Goal: Navigation & Orientation: Find specific page/section

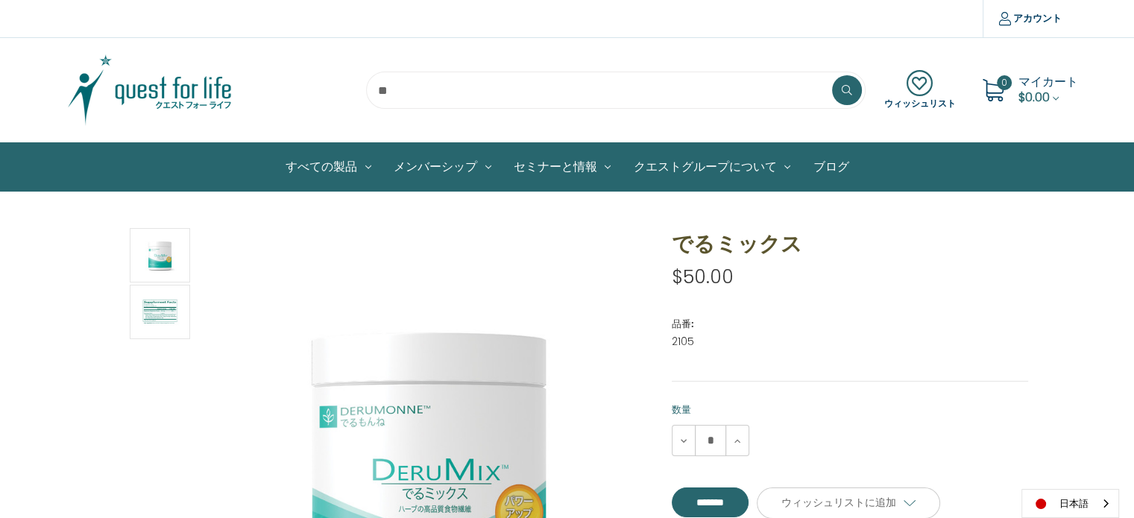
click at [150, 93] on img at bounding box center [150, 90] width 186 height 75
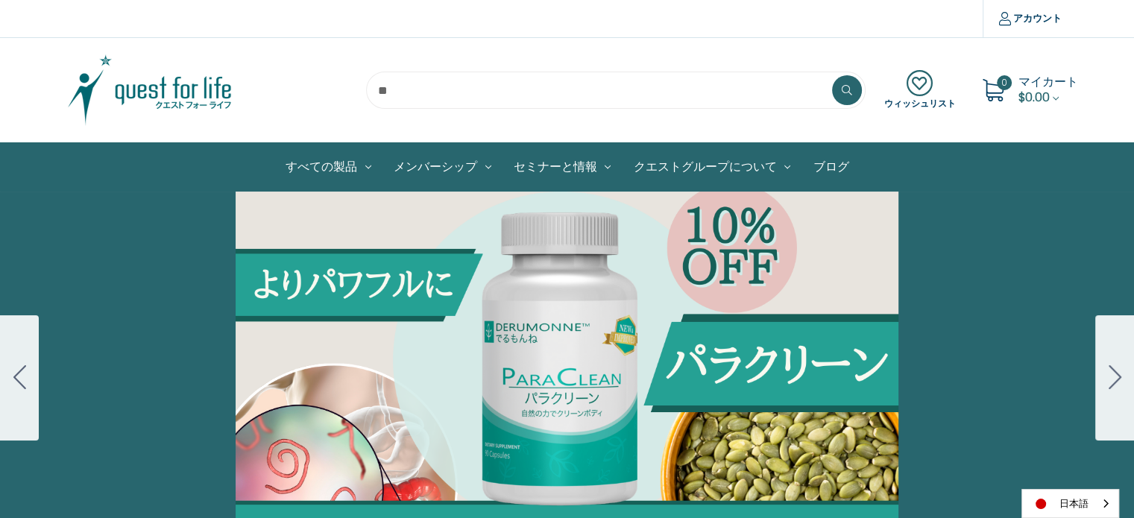
click at [367, 280] on div "Carousel Title Add a description for your carousel slide. You can use this to p…" at bounding box center [567, 378] width 1134 height 373
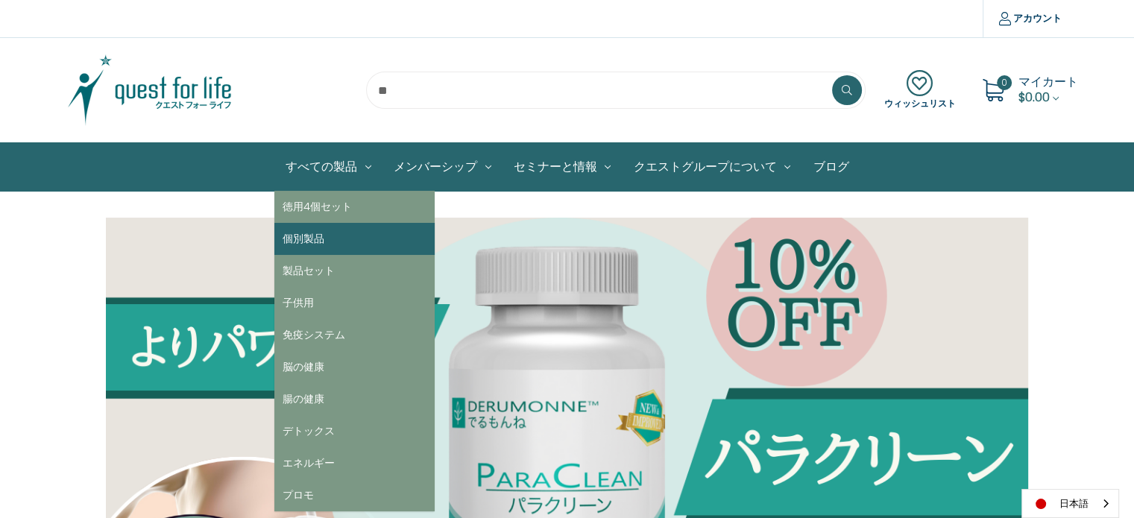
click at [317, 230] on link "個別製品" at bounding box center [354, 239] width 160 height 32
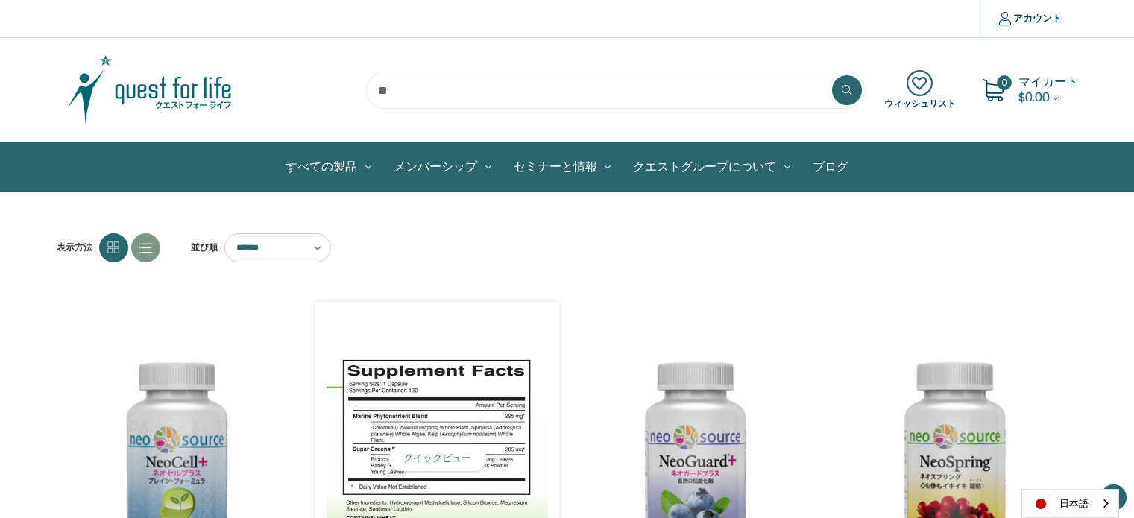
scroll to position [224, 0]
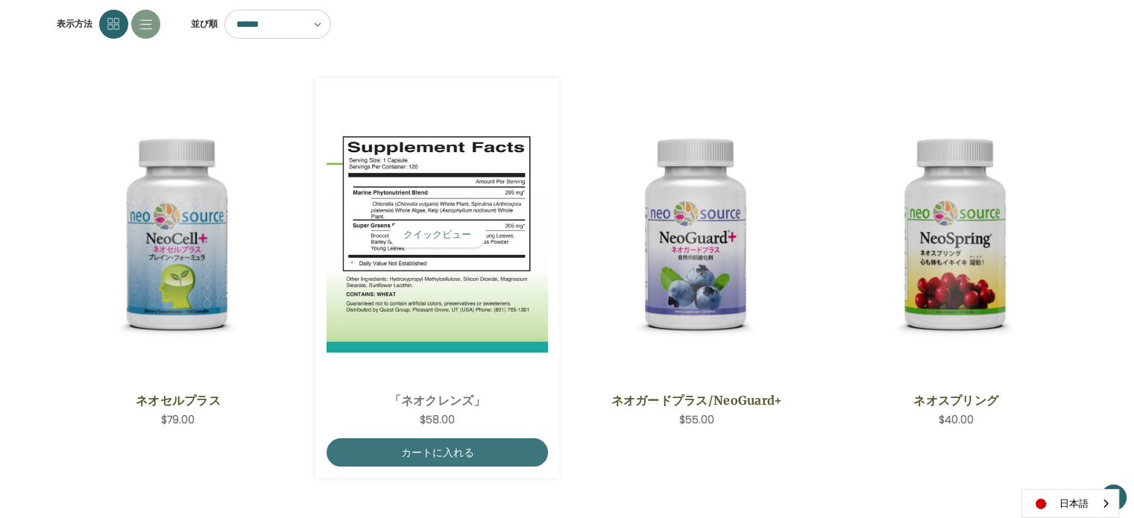
click at [435, 269] on img "NeoCleanse,$58.00\a" at bounding box center [437, 235] width 221 height 236
